Goal: Information Seeking & Learning: Learn about a topic

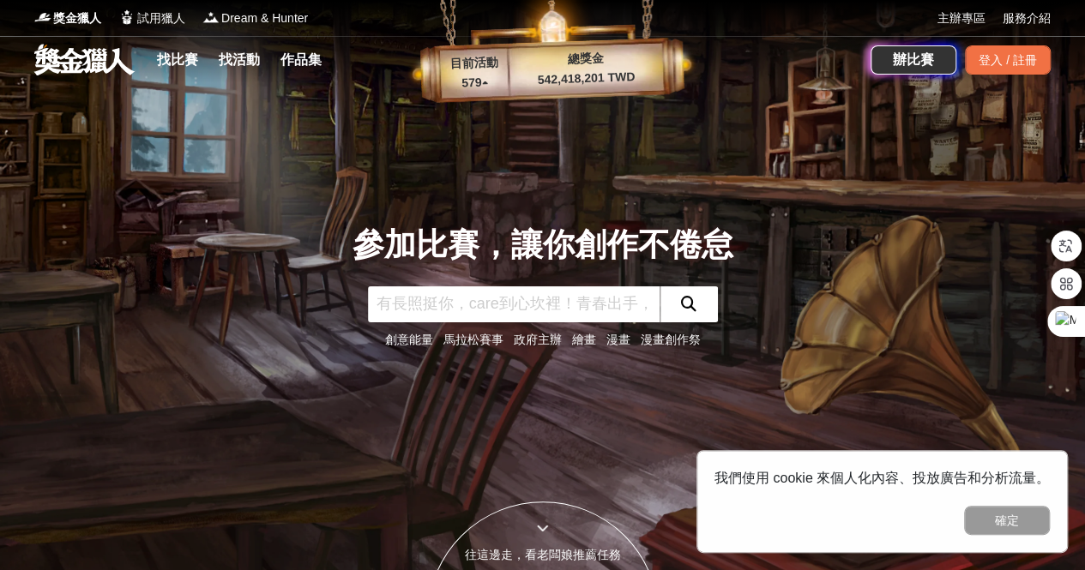
click at [175, 69] on link "找比賽" at bounding box center [177, 60] width 55 height 24
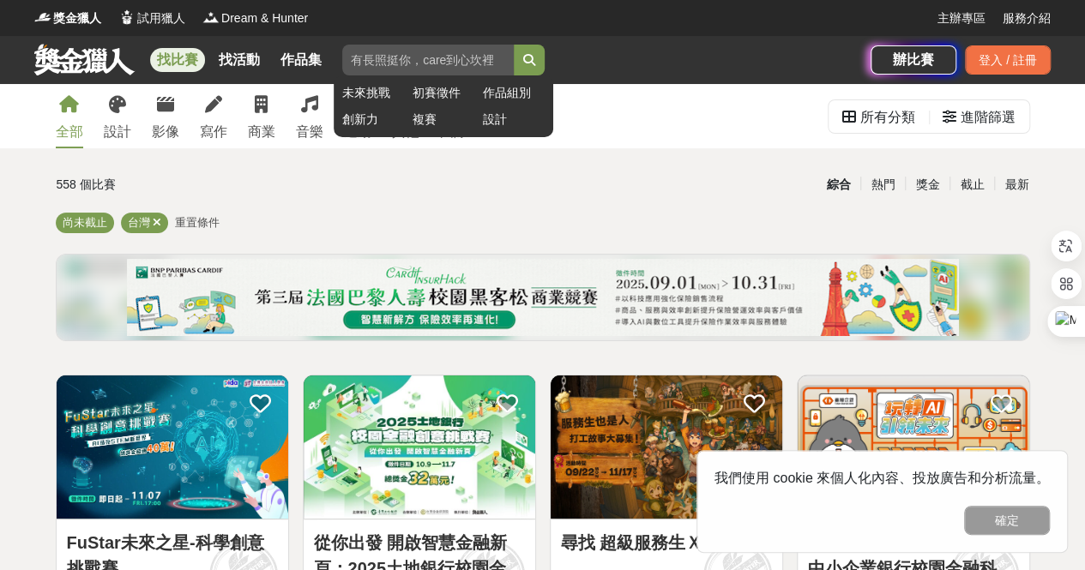
click at [485, 57] on input "search" at bounding box center [428, 60] width 172 height 31
type input "/"
click at [514, 45] on button "submit" at bounding box center [529, 60] width 31 height 31
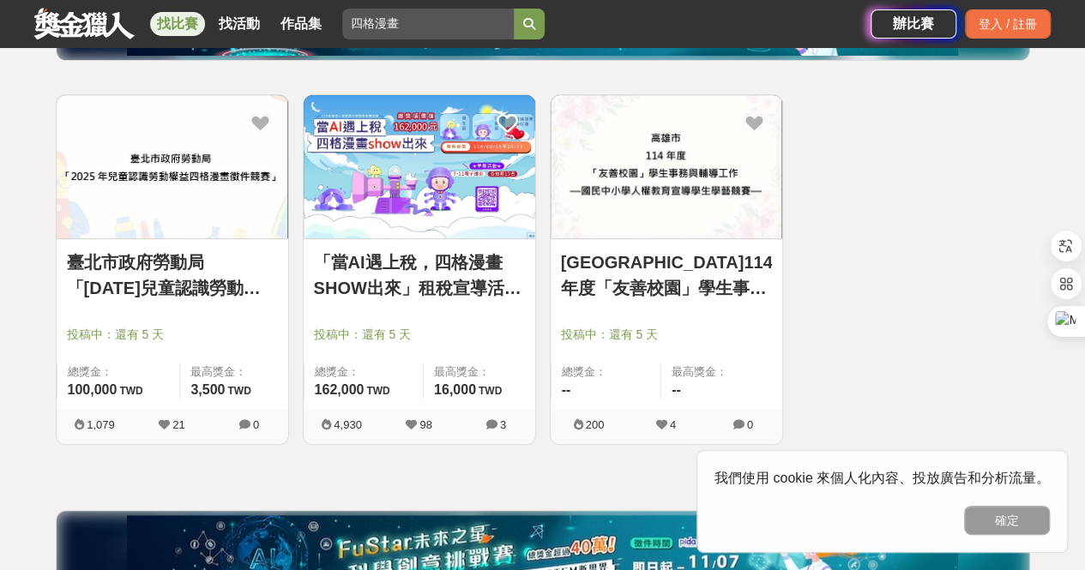
scroll to position [343, 0]
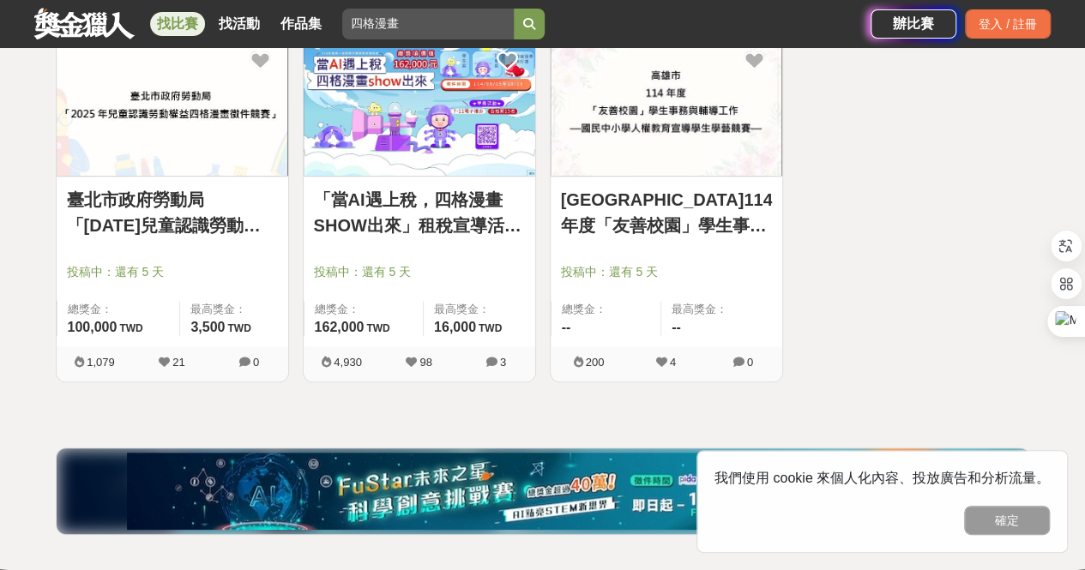
click at [390, 224] on link "「當AI遇上稅，四格漫畫SHOW出來」租稅宣導活動-租稅AI製圖比賽" at bounding box center [419, 212] width 211 height 51
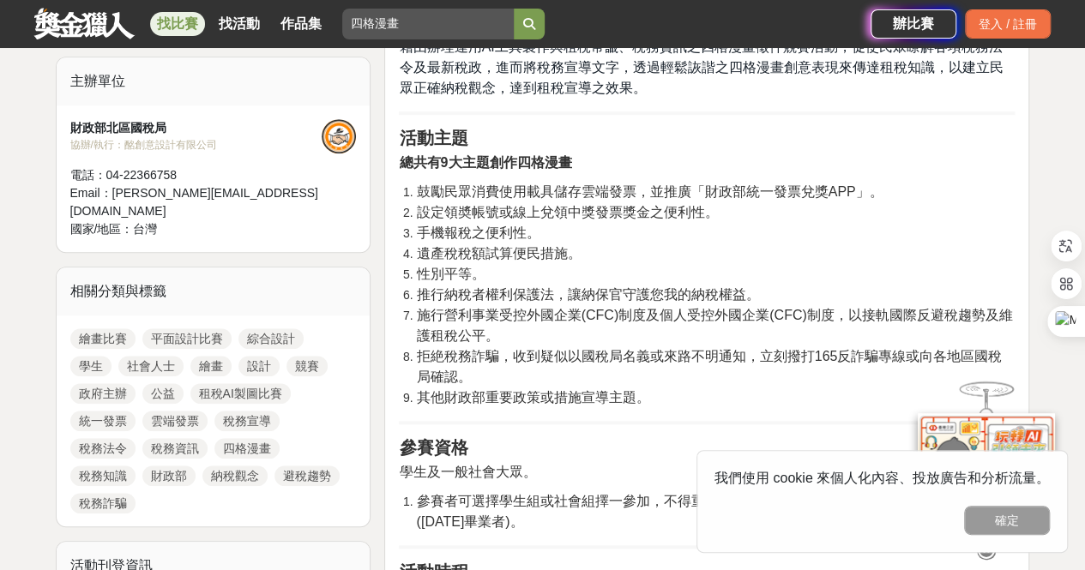
scroll to position [772, 0]
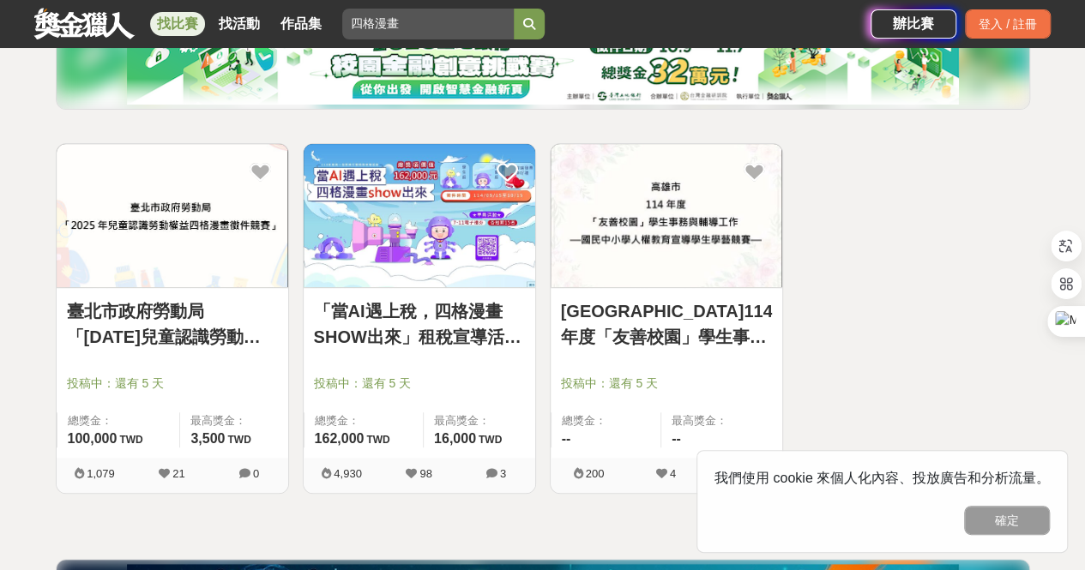
scroll to position [172, 0]
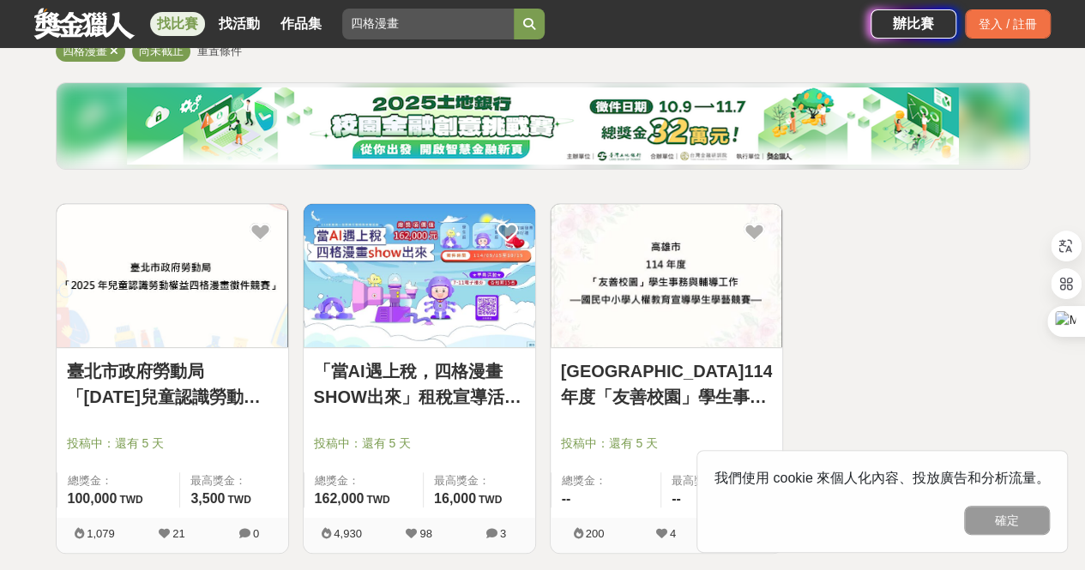
click at [160, 390] on link "臺北市政府勞動局「[DATE]兒童認識勞動權益四格漫畫徵件競賽」" at bounding box center [172, 384] width 211 height 51
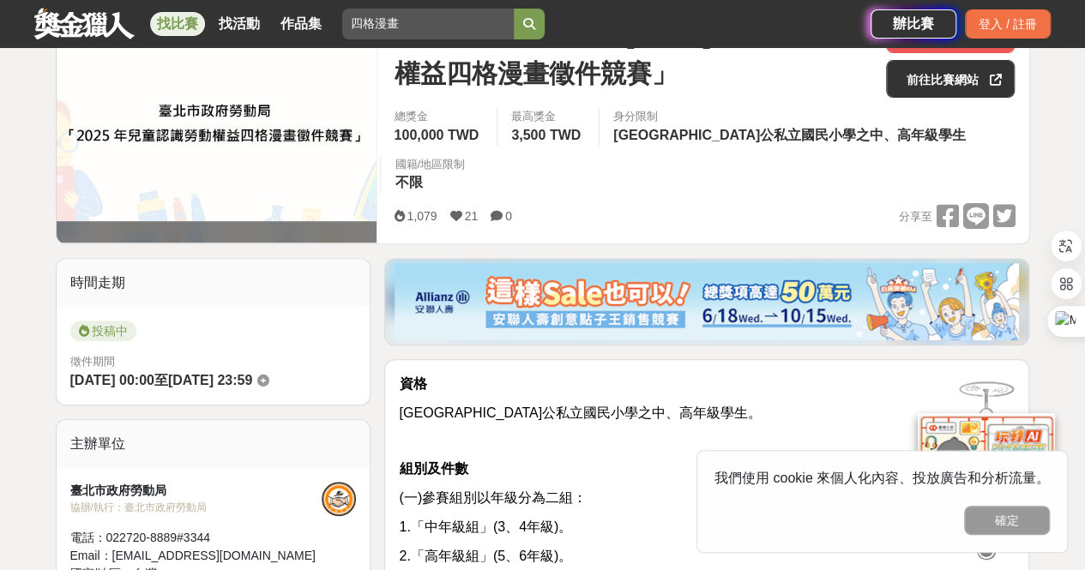
scroll to position [257, 0]
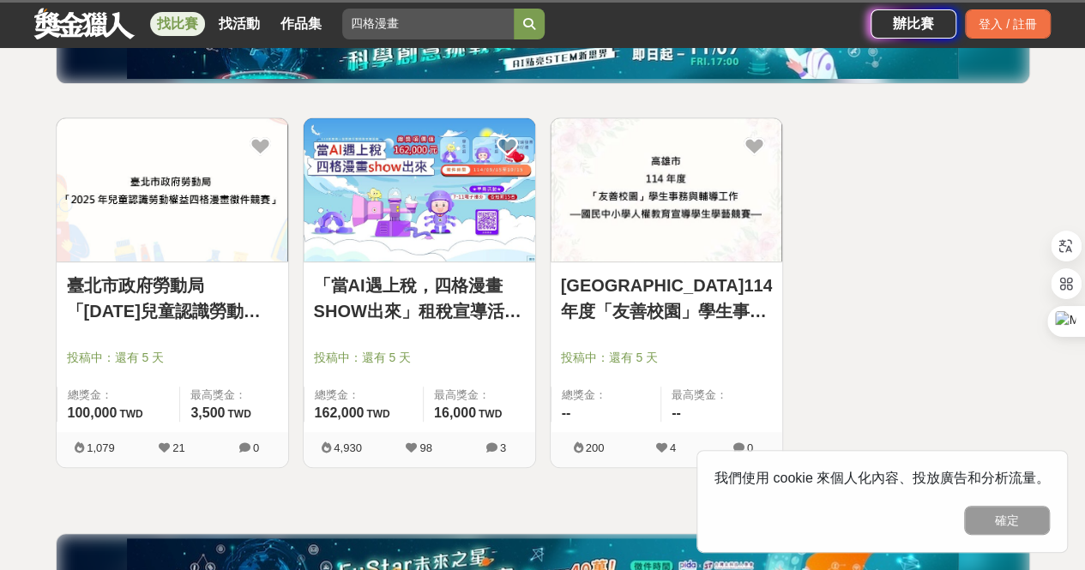
scroll to position [172, 0]
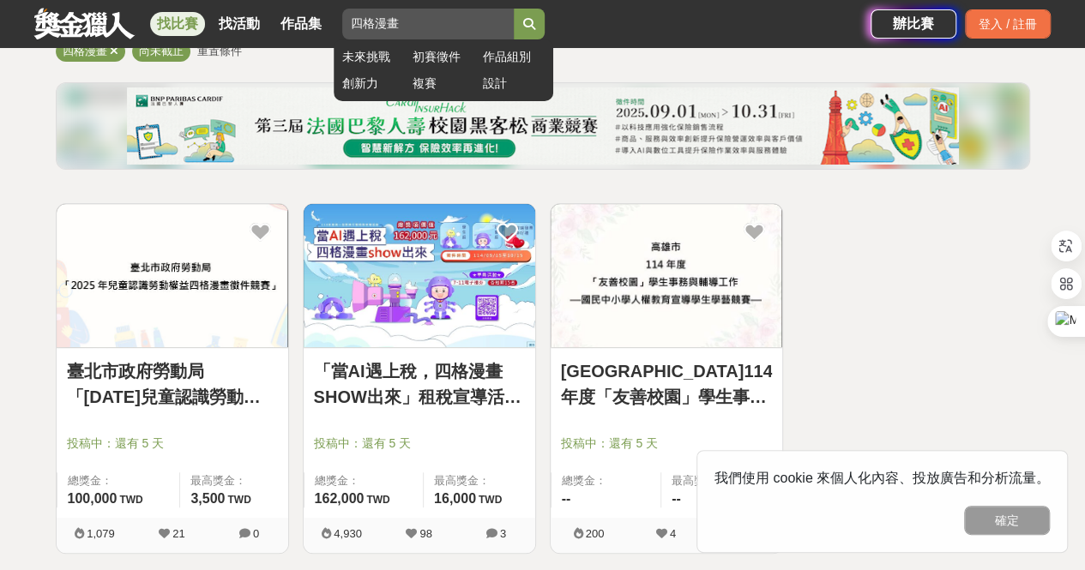
click at [456, 39] on div "未來挑戰 初賽徵件 作品組別 創新力 複賽 設計" at bounding box center [444, 70] width 220 height 62
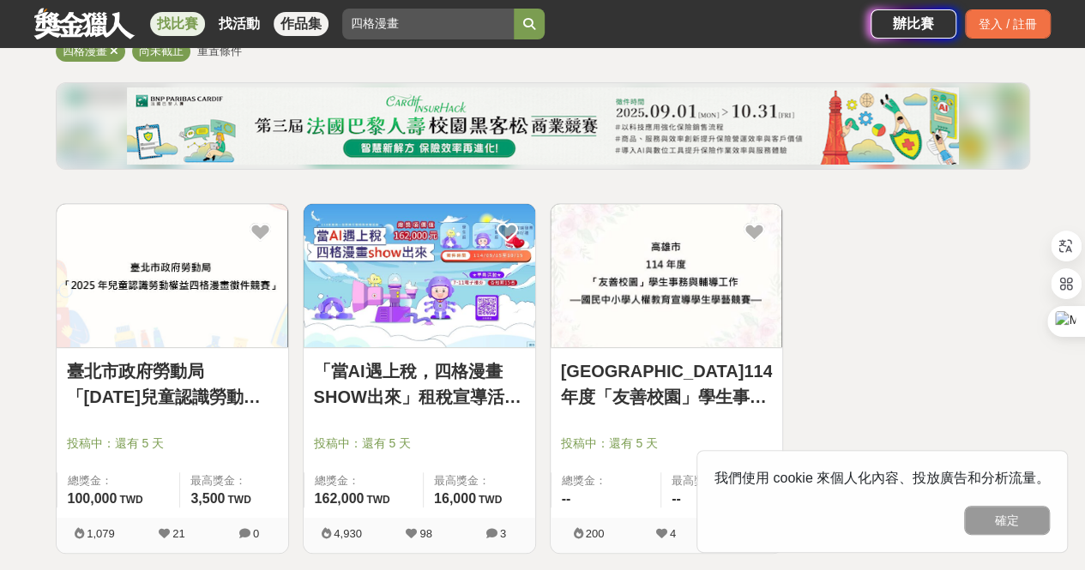
drag, startPoint x: 449, startPoint y: 27, endPoint x: 284, endPoint y: 27, distance: 165.5
click at [284, 27] on div "找比賽 找活動 作品集 四格漫畫 未來挑戰 初賽徵件 作品組別 創新力 複賽 設計" at bounding box center [452, 24] width 836 height 48
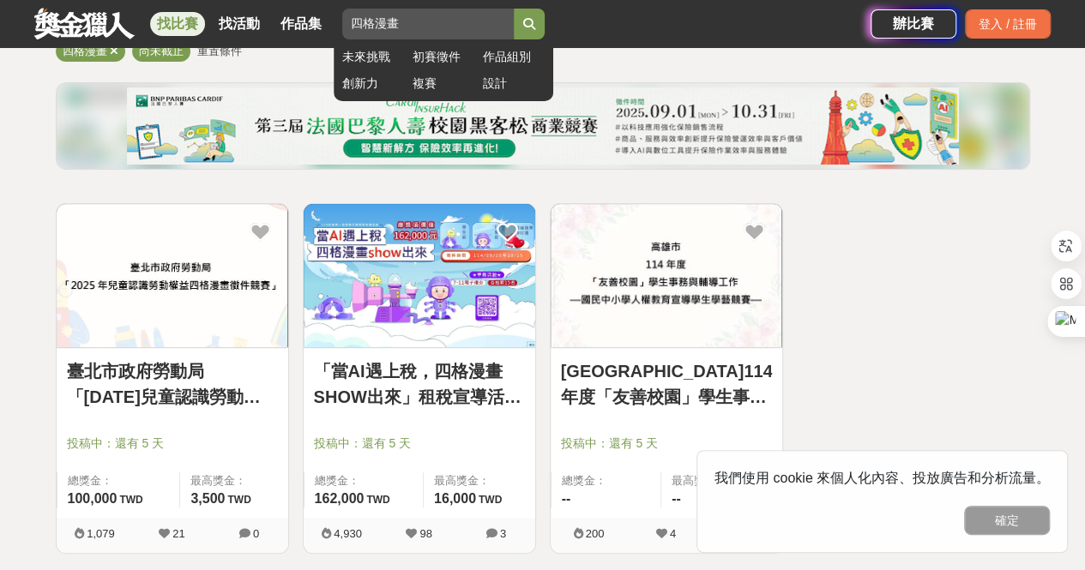
click at [431, 9] on input "四格漫畫" at bounding box center [428, 24] width 172 height 31
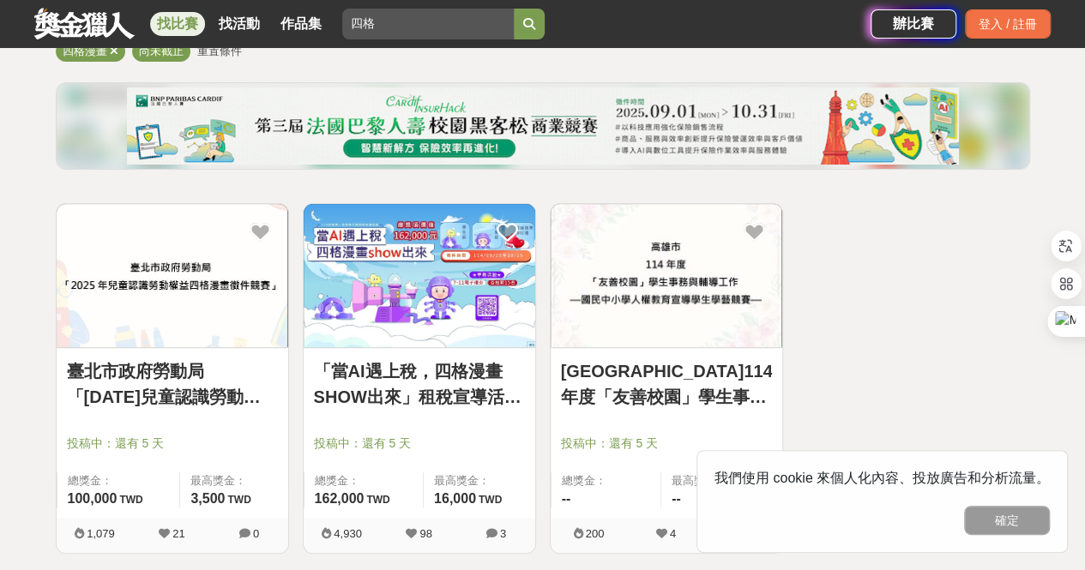
type input "四"
type input "ㄇ"
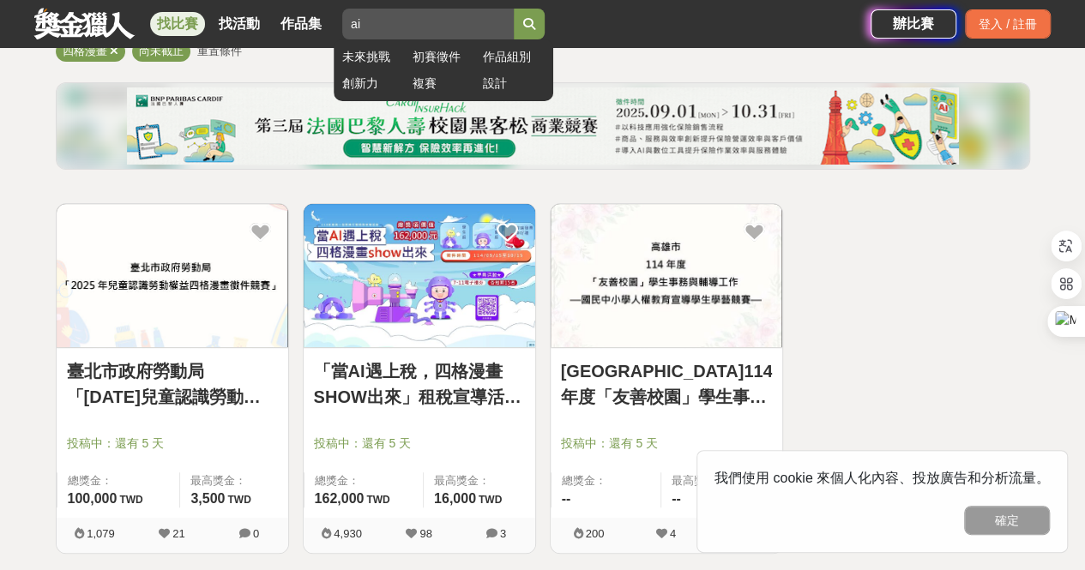
type input "ai"
click at [542, 27] on button "submit" at bounding box center [529, 24] width 31 height 31
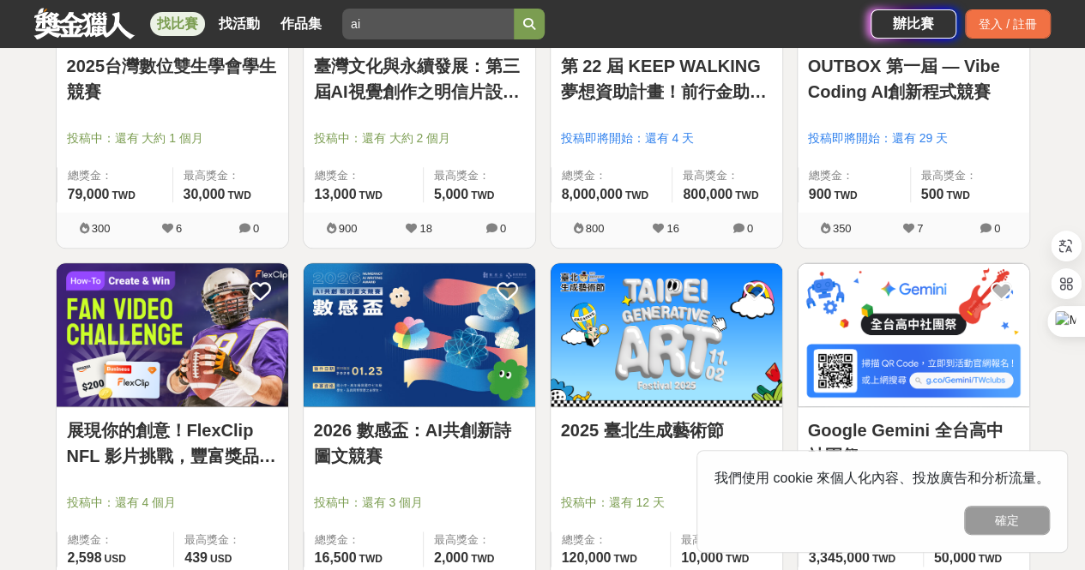
scroll to position [858, 0]
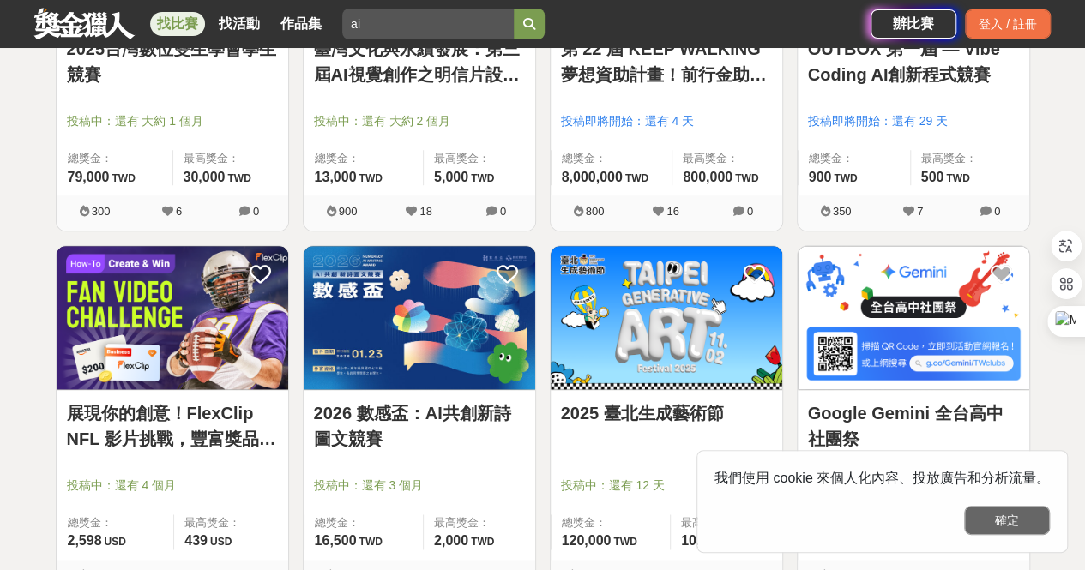
click at [988, 525] on button "確定" at bounding box center [1007, 520] width 86 height 29
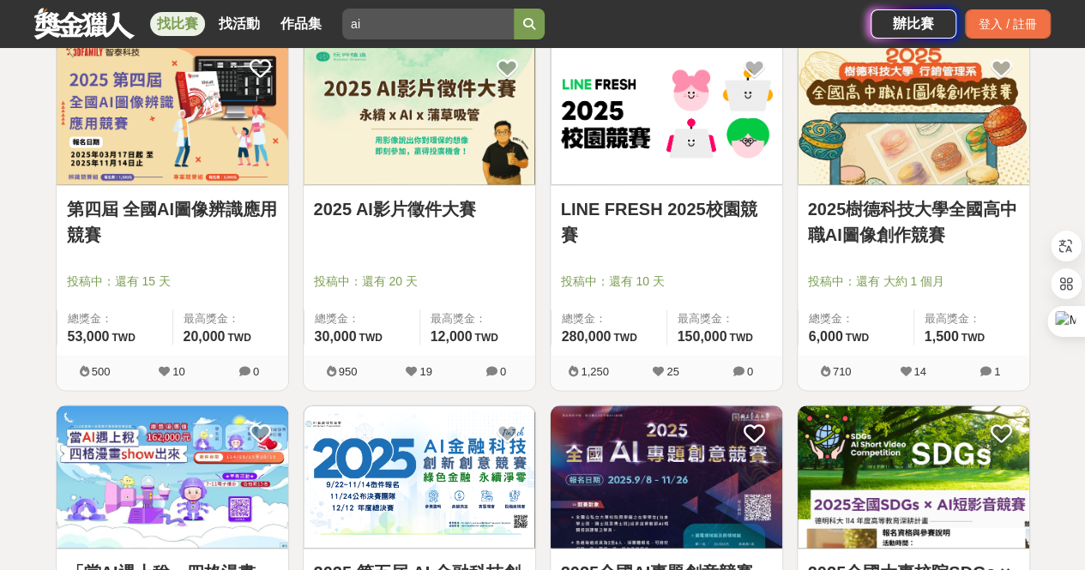
scroll to position [1372, 0]
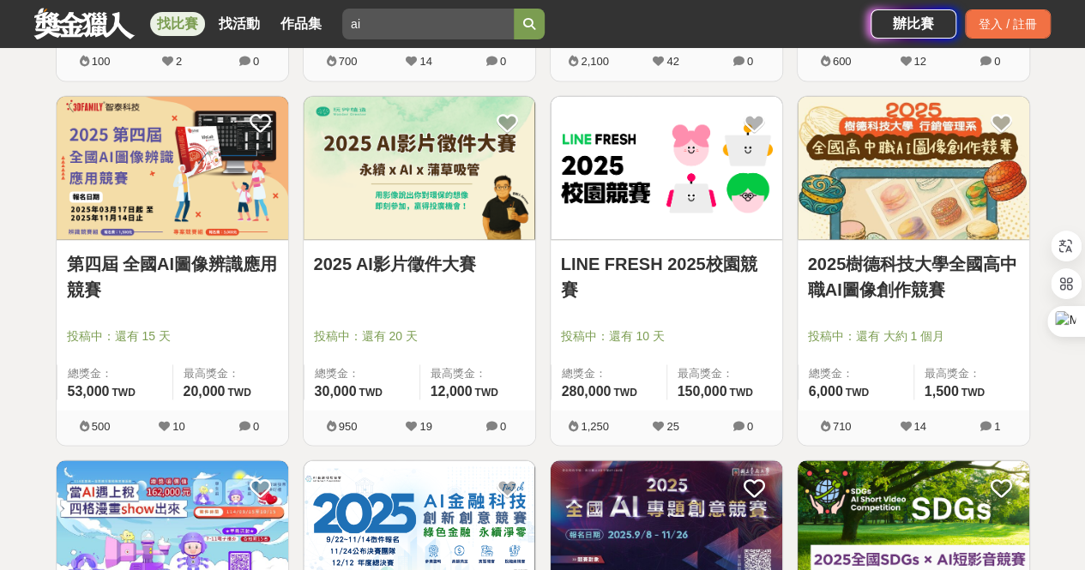
click at [443, 150] on img at bounding box center [420, 167] width 232 height 143
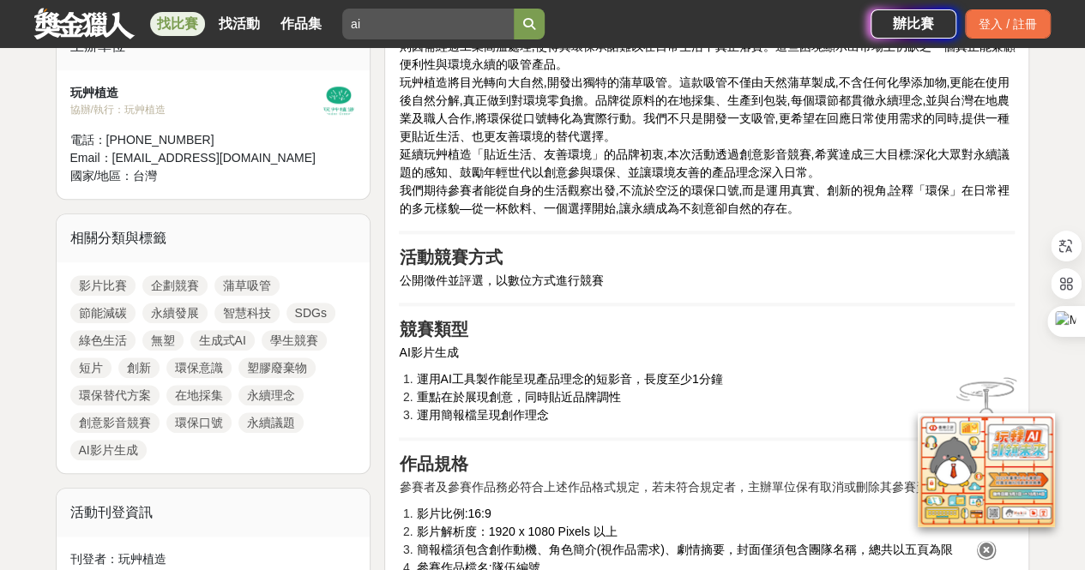
scroll to position [429, 0]
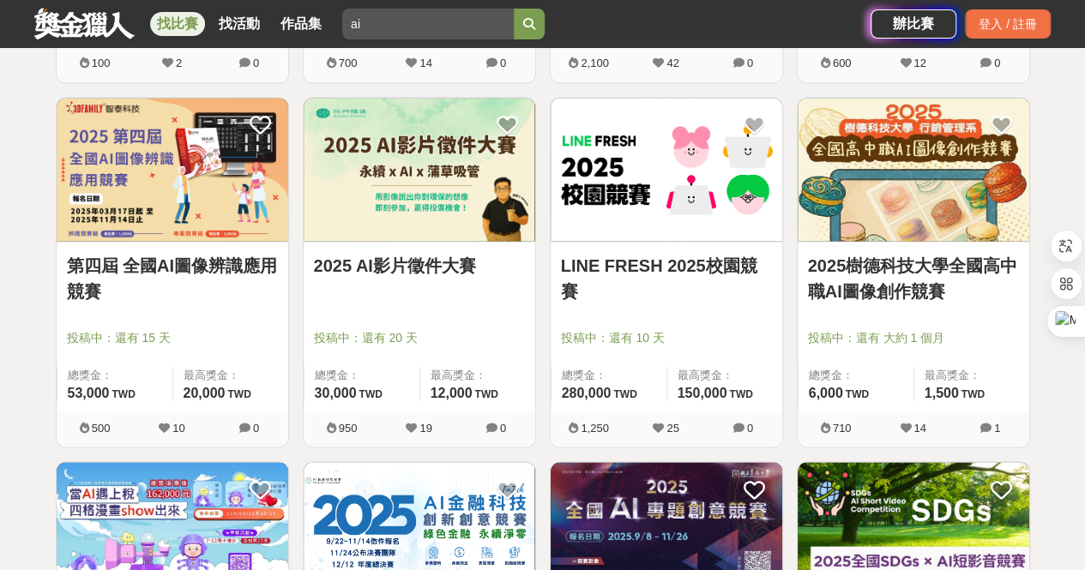
scroll to position [1372, 0]
